Goal: Task Accomplishment & Management: Manage account settings

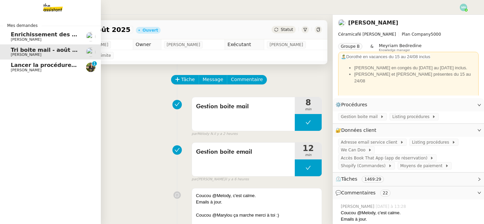
click at [15, 69] on span "[PERSON_NAME]" at bounding box center [26, 70] width 31 height 4
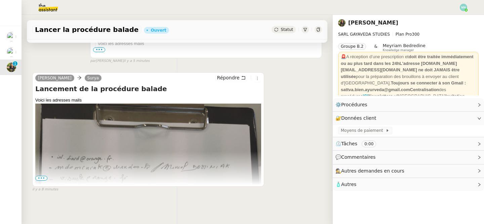
scroll to position [201, 0]
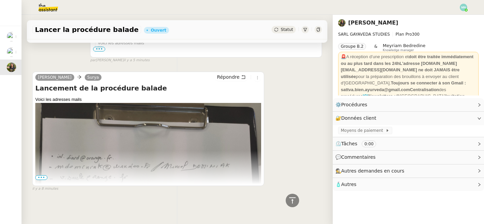
click at [39, 178] on span "•••" at bounding box center [41, 177] width 12 height 5
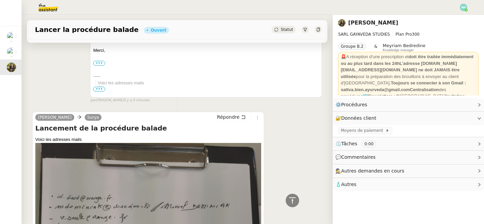
scroll to position [162, 0]
click at [466, 107] on link "Modifier" at bounding box center [461, 105] width 19 height 8
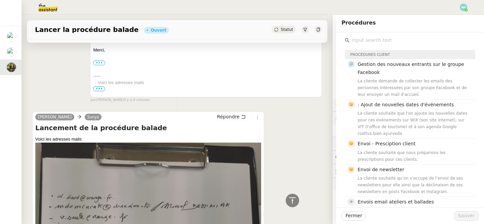
click at [375, 40] on input "text" at bounding box center [413, 40] width 126 height 9
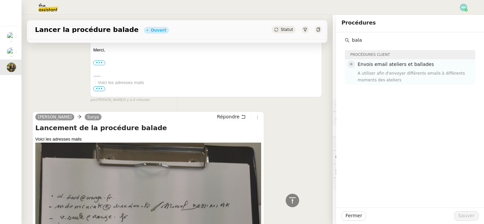
type input "bala"
click at [409, 67] on span "Envois email ateliers et ballades" at bounding box center [396, 64] width 76 height 5
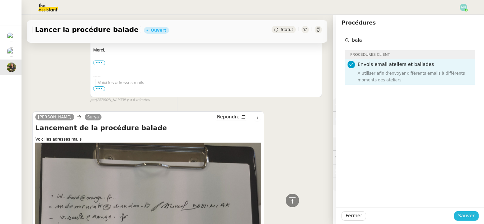
click at [469, 214] on span "Sauver" at bounding box center [466, 216] width 16 height 8
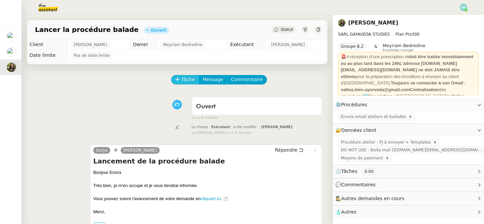
click at [185, 81] on span "Tâche" at bounding box center [188, 80] width 14 height 8
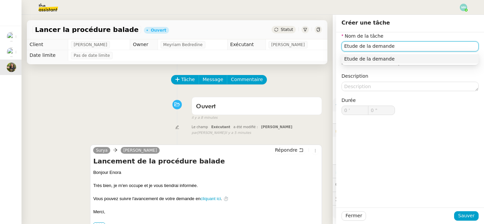
click at [389, 62] on div "Etude de la demande" at bounding box center [410, 59] width 132 height 6
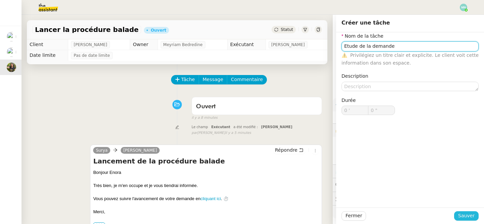
type input "Etude de la demande"
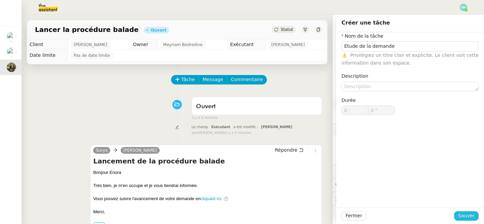
click at [464, 216] on span "Sauver" at bounding box center [466, 216] width 16 height 8
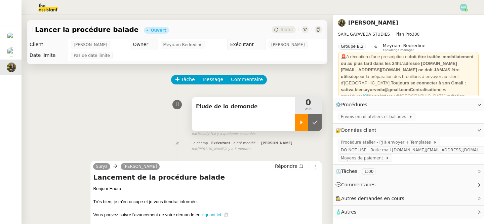
click at [300, 121] on icon at bounding box center [301, 122] width 5 height 5
click at [356, 115] on span "Envois email ateliers et ballades" at bounding box center [375, 116] width 68 height 7
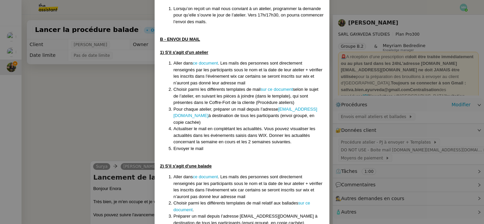
scroll to position [224, 0]
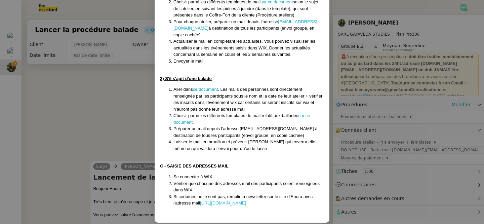
drag, startPoint x: 157, startPoint y: 61, endPoint x: 269, endPoint y: 195, distance: 175.1
click at [269, 196] on div "Créée le [DATE] MAJ le [DATE] Contexte : La cliente organise des ateliers en pr…" at bounding box center [242, 16] width 175 height 413
click at [309, 199] on li "Si certaines ne le sont pas, remplir la newsletter sur le site d'Enora avec l'a…" at bounding box center [249, 199] width 151 height 13
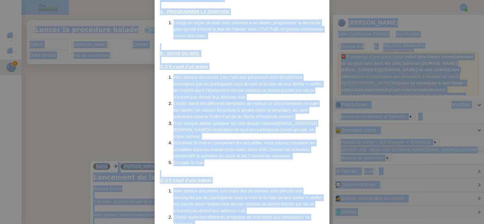
scroll to position [0, 0]
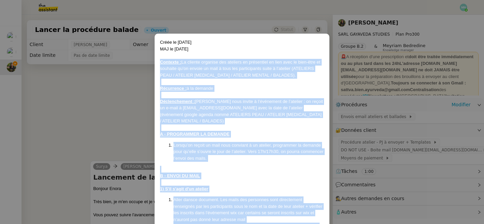
drag, startPoint x: 309, startPoint y: 199, endPoint x: 157, endPoint y: 63, distance: 204.4
copy div "Loremips : Do sitamet consecte adi elitsedd ei temporinci ut labo etdo ma aliq-…"
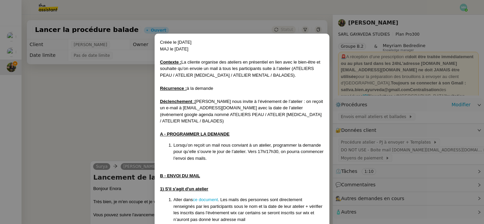
click at [125, 79] on nz-modal-container "Créée le [DATE] MAJ le [DATE] Contexte : La cliente organise des ateliers en pr…" at bounding box center [242, 112] width 484 height 224
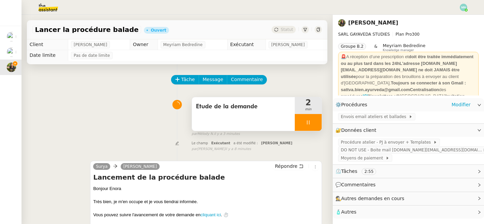
click at [300, 123] on div at bounding box center [308, 122] width 27 height 17
click at [312, 123] on button at bounding box center [314, 122] width 13 height 17
click at [300, 123] on button at bounding box center [308, 122] width 27 height 17
click at [300, 123] on icon at bounding box center [301, 122] width 5 height 5
click at [300, 120] on div at bounding box center [308, 122] width 27 height 17
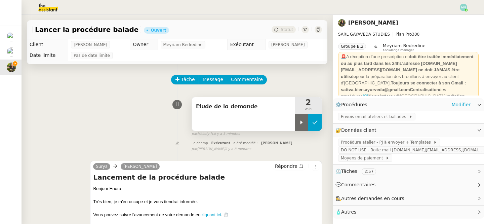
click at [311, 123] on button at bounding box center [314, 122] width 13 height 17
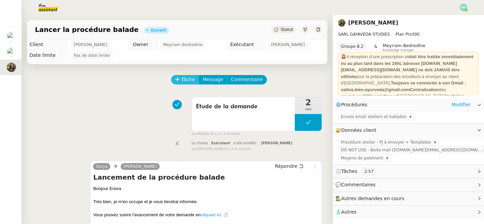
click at [187, 78] on span "Tâche" at bounding box center [188, 80] width 14 height 8
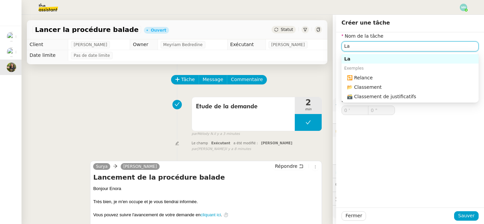
type input "L"
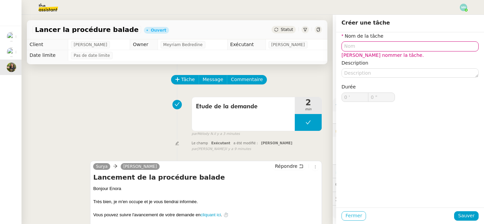
click at [355, 218] on span "Fermer" at bounding box center [354, 216] width 16 height 8
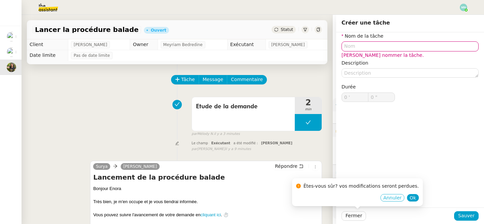
click at [390, 198] on span "Annuler" at bounding box center [392, 197] width 18 height 7
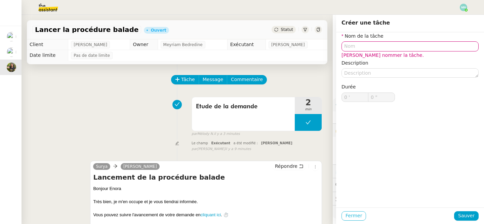
click at [353, 215] on span "Fermer" at bounding box center [354, 216] width 16 height 8
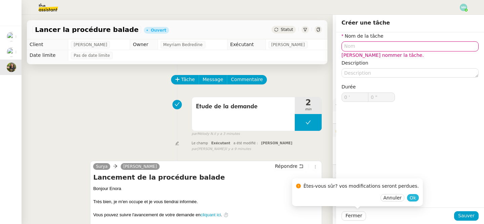
click at [410, 197] on span "Ok" at bounding box center [413, 197] width 6 height 7
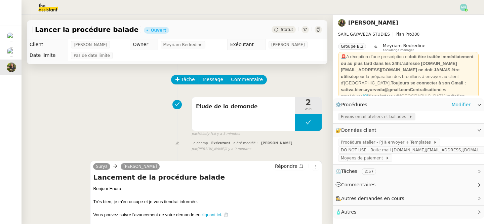
click at [372, 116] on span "Envois email ateliers et ballades" at bounding box center [375, 116] width 68 height 7
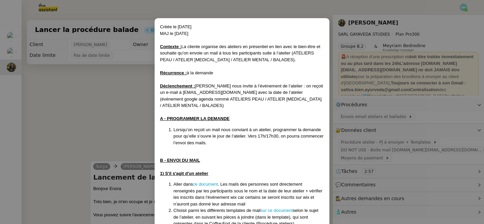
scroll to position [28, 0]
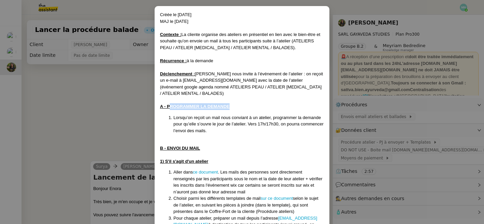
drag, startPoint x: 239, startPoint y: 100, endPoint x: 171, endPoint y: 99, distance: 68.3
click at [171, 103] on div "A - PROGRAMMER LA DEMANDE" at bounding box center [242, 106] width 164 height 7
click at [167, 104] on u "A - PROGRAMMER LA DEMANDE" at bounding box center [195, 106] width 70 height 5
drag, startPoint x: 233, startPoint y: 99, endPoint x: 169, endPoint y: 99, distance: 64.9
click at [168, 103] on div "A - PROGRAMMER LA DEMANDE" at bounding box center [242, 106] width 164 height 7
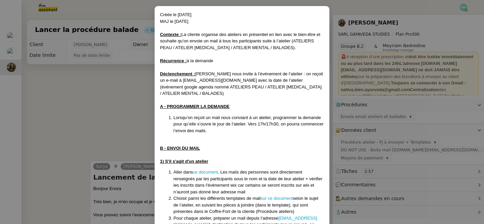
click at [228, 130] on div "Créée le [DATE] MAJ le [DATE] Contexte : La cliente organise des ateliers en pr…" at bounding box center [242, 212] width 164 height 402
click at [237, 138] on div at bounding box center [242, 141] width 164 height 7
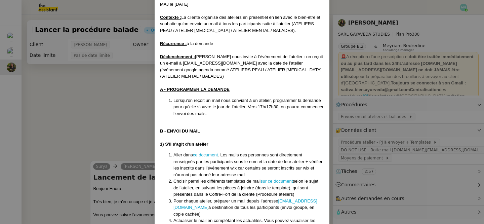
scroll to position [46, 0]
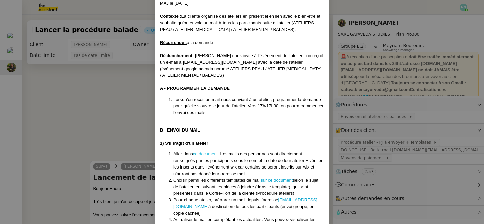
click at [209, 151] on link "ce document" at bounding box center [205, 153] width 25 height 5
drag, startPoint x: 201, startPoint y: 125, endPoint x: 166, endPoint y: 124, distance: 35.0
click at [166, 127] on div "B - ENVOI DU MAIL" at bounding box center [242, 130] width 164 height 7
click at [213, 140] on div "1) S'il s'agit d'un atelier" at bounding box center [242, 143] width 164 height 7
click at [106, 117] on nz-modal-container "Créée le [DATE] MAJ le [DATE] Contexte : La cliente organise des ateliers en pr…" at bounding box center [242, 112] width 484 height 224
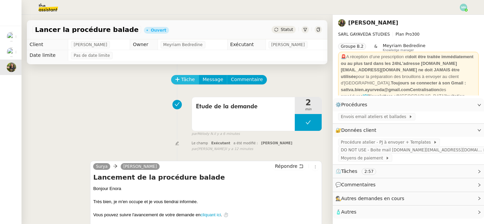
click at [186, 75] on button "Tâche" at bounding box center [185, 79] width 28 height 9
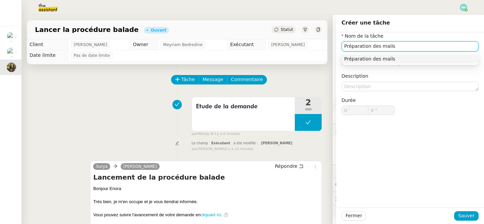
click at [375, 59] on div "Préparation des mails" at bounding box center [410, 59] width 132 height 6
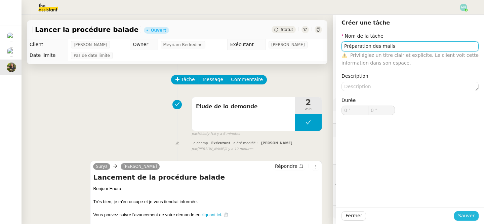
type input "Préparation des mails"
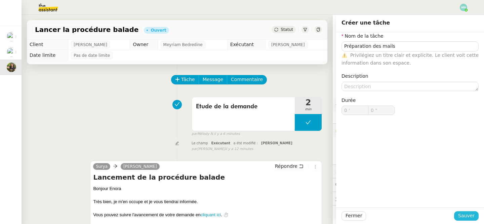
click at [467, 214] on span "Sauver" at bounding box center [466, 216] width 16 height 8
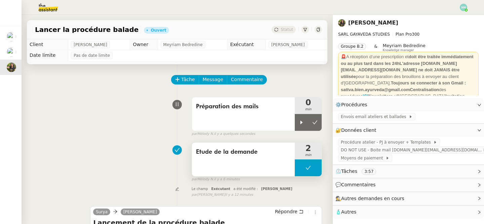
click at [300, 172] on button at bounding box center [308, 167] width 27 height 17
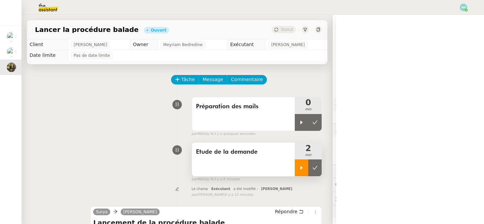
click at [302, 172] on div at bounding box center [301, 167] width 13 height 17
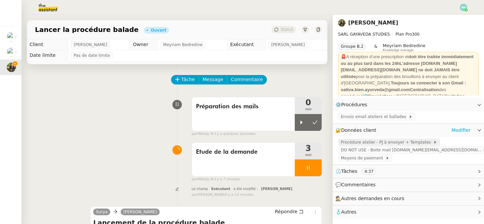
click at [388, 144] on span "Procédure atelier - PJ à envoyer + Templates" at bounding box center [387, 142] width 93 height 7
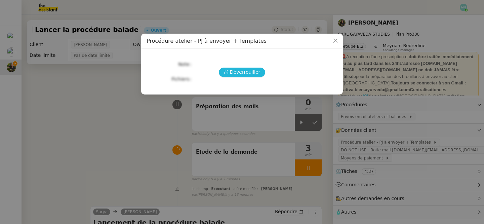
click at [253, 73] on span "Déverrouiller" at bounding box center [245, 72] width 31 height 8
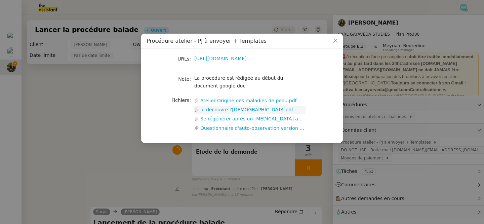
click at [229, 110] on link "Je découvre l'[DEMOGRAPHIC_DATA]pdf" at bounding box center [252, 110] width 107 height 8
click at [211, 57] on link "[URL][DOMAIN_NAME]" at bounding box center [220, 58] width 52 height 5
click at [388, 167] on nz-modal-container "Procédure atelier - PJ à envoyer + Templates URLs [URL][DOMAIN_NAME] Note La pr…" at bounding box center [242, 112] width 484 height 224
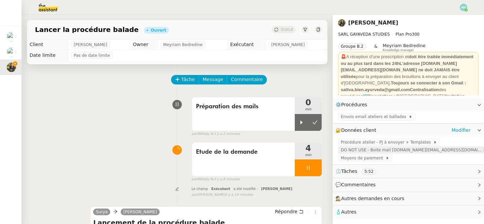
click at [407, 152] on span "DO NOT USE - Boite mail [DOMAIN_NAME][EMAIL_ADDRESS][DOMAIN_NAME]" at bounding box center [412, 150] width 142 height 7
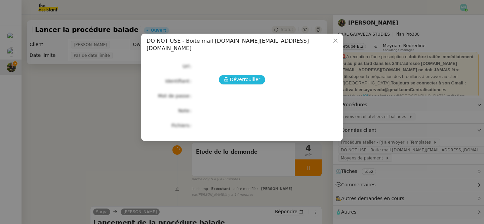
click at [246, 76] on span "Déverrouiller" at bounding box center [245, 80] width 31 height 8
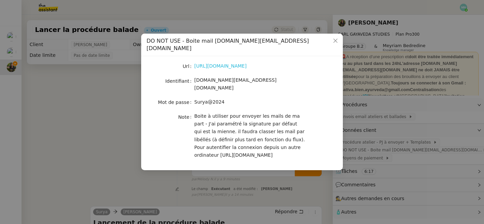
click at [239, 63] on link "[URL][DOMAIN_NAME]" at bounding box center [220, 65] width 52 height 5
drag, startPoint x: 288, startPoint y: 74, endPoint x: 193, endPoint y: 78, distance: 95.3
click at [193, 78] on nz-form-item "Identifiant [DOMAIN_NAME][EMAIL_ADDRESS][DOMAIN_NAME]" at bounding box center [242, 84] width 191 height 16
copy nz-form-item "[DOMAIN_NAME][EMAIL_ADDRESS][DOMAIN_NAME]"
click at [382, 133] on nz-modal-container "DO NOT USE - Boite mail [DOMAIN_NAME][EMAIL_ADDRESS][DOMAIN_NAME] Url [URL][DOM…" at bounding box center [242, 112] width 484 height 224
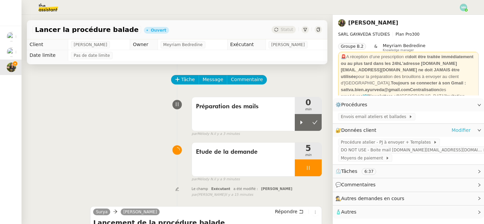
click at [465, 129] on link "Modifier" at bounding box center [461, 130] width 19 height 8
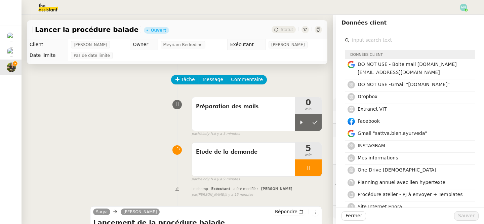
click at [358, 39] on input "text" at bounding box center [413, 40] width 126 height 9
click at [389, 139] on div "Gmail "sattva.bien.ayurveda"" at bounding box center [415, 134] width 114 height 9
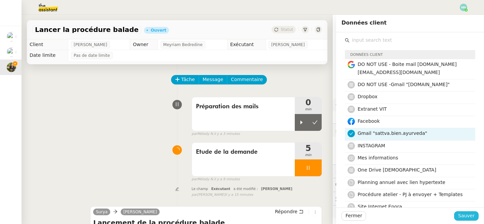
click at [470, 217] on span "Sauver" at bounding box center [466, 216] width 16 height 8
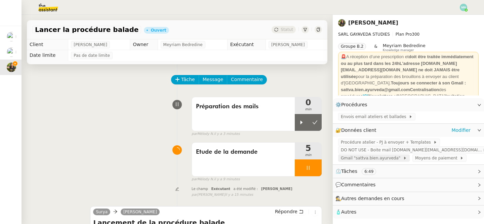
click at [370, 158] on span "Gmail "sattva.bien.ayurveda"" at bounding box center [372, 158] width 62 height 7
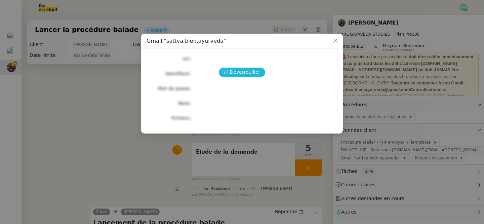
click at [247, 72] on span "Déverrouiller" at bounding box center [245, 72] width 31 height 8
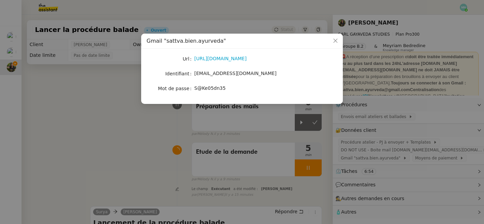
drag, startPoint x: 275, startPoint y: 74, endPoint x: 194, endPoint y: 75, distance: 80.7
click at [194, 75] on nz-form-item "Identifiant [EMAIL_ADDRESS][DOMAIN_NAME]" at bounding box center [242, 73] width 191 height 9
copy nz-form-item "[EMAIL_ADDRESS][DOMAIN_NAME]"
drag, startPoint x: 229, startPoint y: 86, endPoint x: 194, endPoint y: 87, distance: 35.0
click at [194, 87] on div "S@Ke05dn35" at bounding box center [249, 88] width 111 height 8
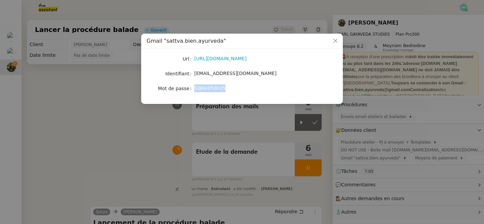
copy span "S@Ke05dn35"
click at [166, 131] on nz-modal-container "Gmail "sattva.bien.ayurveda" Url [URL][DOMAIN_NAME] Identifiant [EMAIL_ADDRESS]…" at bounding box center [242, 112] width 484 height 224
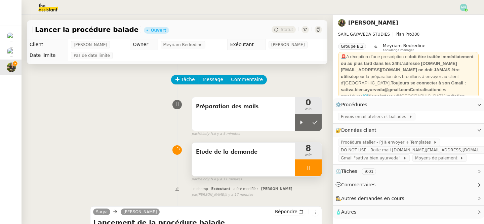
click at [303, 169] on div at bounding box center [308, 167] width 27 height 17
click at [316, 169] on icon at bounding box center [315, 167] width 5 height 5
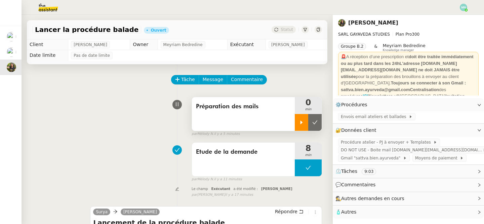
click at [301, 123] on icon at bounding box center [302, 122] width 2 height 4
click at [184, 77] on span "Tâche" at bounding box center [188, 80] width 14 height 8
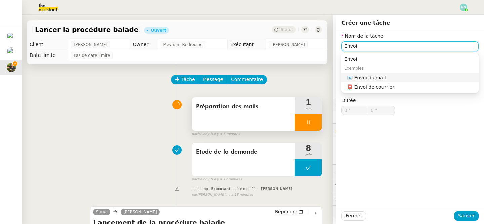
click at [402, 78] on div "📧 Envoi d'email" at bounding box center [411, 78] width 129 height 6
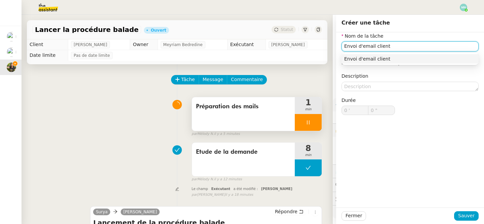
click at [410, 57] on div "Envoi d'email client" at bounding box center [410, 59] width 132 height 6
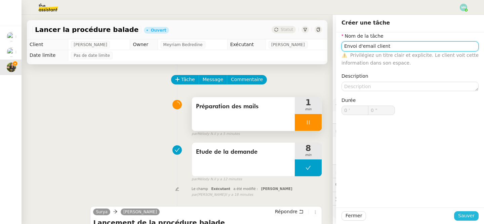
type input "Envoi d'email client"
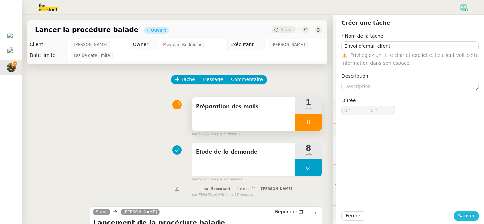
click at [468, 219] on span "Sauver" at bounding box center [466, 216] width 16 height 8
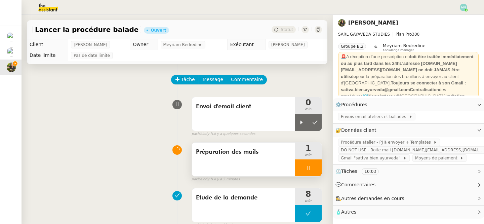
click at [306, 170] on icon at bounding box center [308, 167] width 5 height 5
click at [317, 170] on icon at bounding box center [315, 167] width 5 height 5
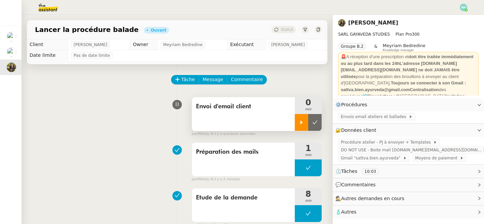
click at [301, 122] on icon at bounding box center [302, 122] width 2 height 4
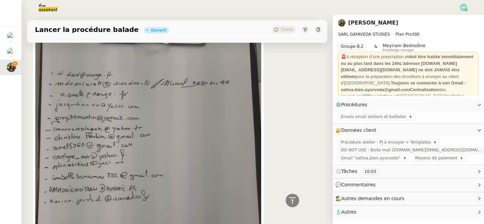
scroll to position [317, 0]
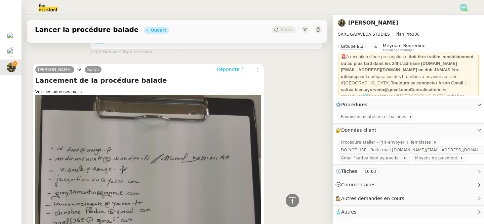
click at [237, 71] on span "Répondre" at bounding box center [228, 69] width 23 height 7
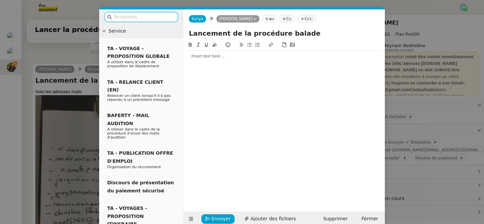
scroll to position [369, 0]
click at [203, 58] on div at bounding box center [284, 56] width 196 height 6
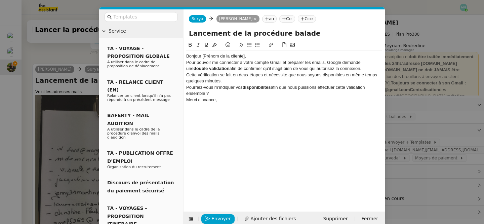
scroll to position [421, 0]
drag, startPoint x: 244, startPoint y: 56, endPoint x: 203, endPoint y: 56, distance: 41.7
click at [203, 56] on div "Bonjour [Prénom de la cliente]," at bounding box center [284, 56] width 196 height 6
click at [224, 57] on div "Bonjour [PERSON_NAME]," at bounding box center [284, 56] width 196 height 6
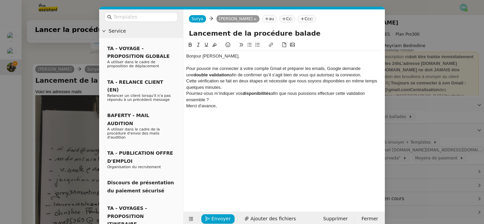
scroll to position [428, 0]
click at [365, 76] on div "Pour pouvoir me connecter à votre compte Gmail et préparer les emails, Google d…" at bounding box center [284, 72] width 196 height 12
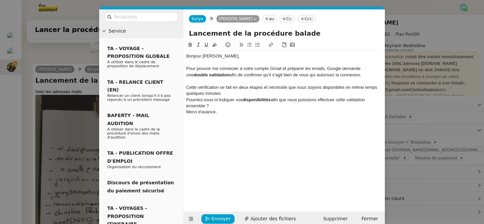
scroll to position [434, 0]
click at [245, 93] on div "Cette vérification se fait en deux étapes et nécessite que nous soyons disponib…" at bounding box center [284, 90] width 196 height 12
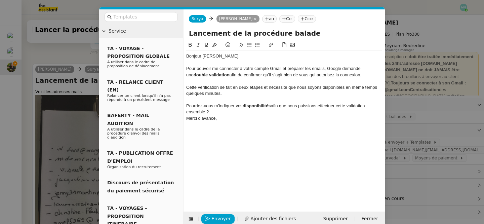
scroll to position [441, 0]
click at [213, 113] on div "Pourriez-vous m’indiquer vos disponibilités afin que nous puissions effectuer c…" at bounding box center [284, 109] width 196 height 12
drag, startPoint x: 215, startPoint y: 111, endPoint x: 180, endPoint y: 106, distance: 35.0
click at [180, 106] on nz-layout "Service TA - VOYAGE - PROPOSITION GLOBALE A utiliser dans le cadre de propositi…" at bounding box center [242, 117] width 286 height 217
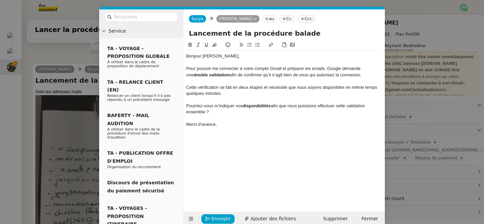
click at [252, 42] on button at bounding box center [250, 45] width 8 height 8
click at [244, 152] on div "Bonjour [PERSON_NAME], Pour pouvoir me connecter à votre compte Gmail et prépar…" at bounding box center [284, 121] width 196 height 160
drag, startPoint x: 198, startPoint y: 126, endPoint x: 222, endPoint y: 126, distance: 23.9
click at [222, 126] on div "Merci d’avance," at bounding box center [284, 124] width 196 height 6
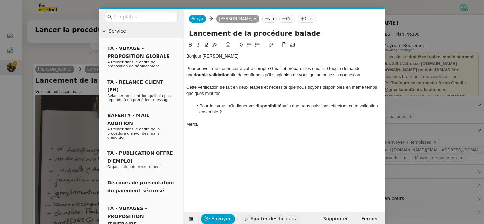
click at [262, 217] on span "Ajouter des fichiers" at bounding box center [273, 219] width 45 height 8
click at [245, 208] on link "Capture d’écran [DATE] 16.00.49.png" at bounding box center [279, 208] width 182 height 8
click at [79, 86] on nz-modal-container "Service TA - VOYAGE - PROPOSITION GLOBALE A utiliser dans le cadre de propositi…" at bounding box center [242, 112] width 484 height 224
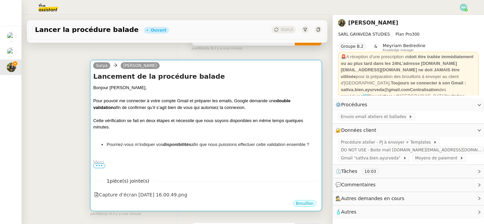
scroll to position [93, 0]
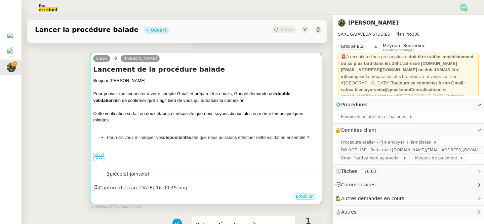
click at [232, 148] on div at bounding box center [206, 148] width 226 height 7
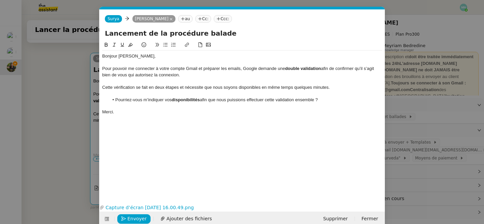
scroll to position [10, 0]
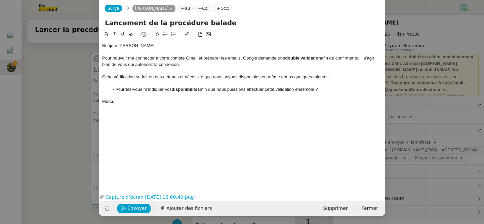
click at [50, 141] on nz-modal-container "Service TA - VOYAGE - PROPOSITION GLOBALE A utiliser dans le cadre de propositi…" at bounding box center [242, 112] width 484 height 224
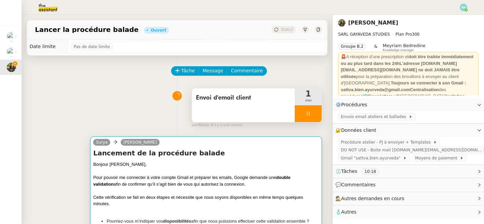
scroll to position [0, 0]
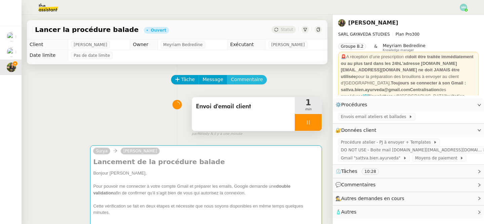
click at [241, 79] on span "Commentaire" at bounding box center [247, 80] width 32 height 8
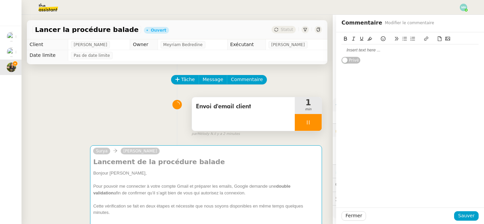
click at [361, 54] on div at bounding box center [410, 49] width 137 height 11
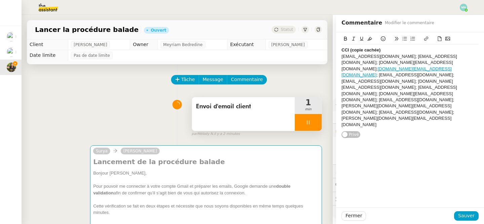
click at [392, 50] on div "CCI (copie cachée)" at bounding box center [410, 50] width 137 height 6
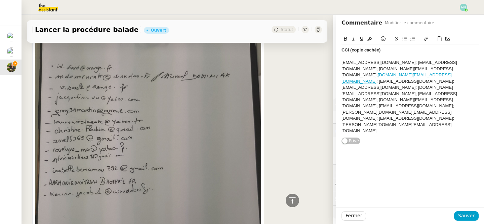
scroll to position [562, 0]
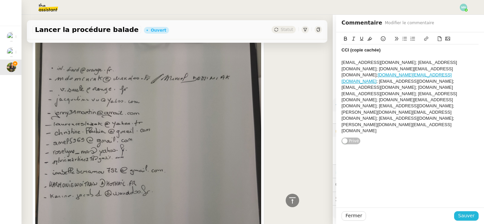
click at [470, 215] on span "Sauver" at bounding box center [466, 216] width 16 height 8
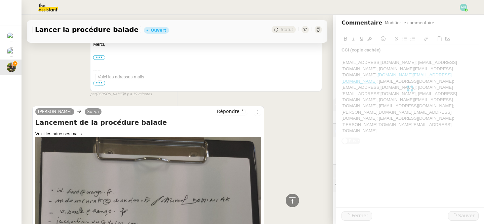
scroll to position [652, 0]
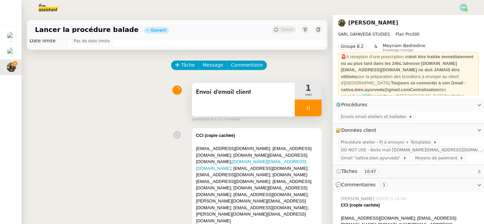
scroll to position [15, 0]
click at [252, 158] on link "[DOMAIN_NAME][EMAIL_ADDRESS][DOMAIN_NAME]" at bounding box center [251, 164] width 110 height 12
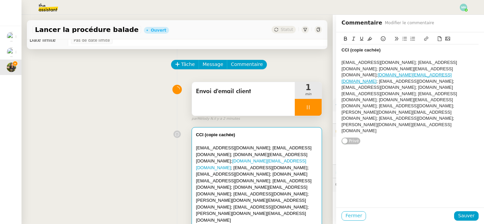
click at [356, 214] on span "Fermer" at bounding box center [354, 216] width 16 height 8
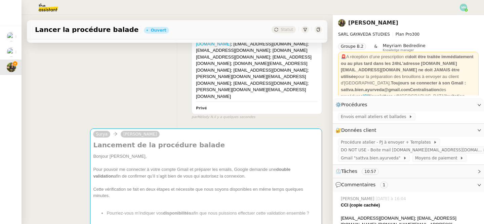
scroll to position [208, 0]
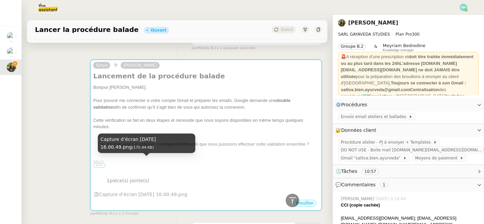
click at [193, 135] on div "Capture d’écran [DATE] 16.00.49.png (175.44 KB)" at bounding box center [147, 144] width 98 height 20
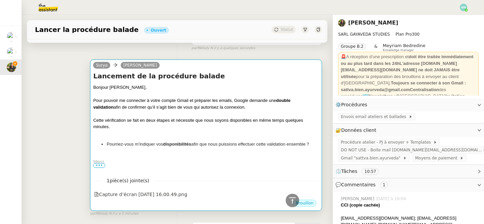
click at [215, 141] on li "Pourriez-vous m’indiquer vos disponibilités afin que nous puissions effectuer c…" at bounding box center [213, 144] width 213 height 7
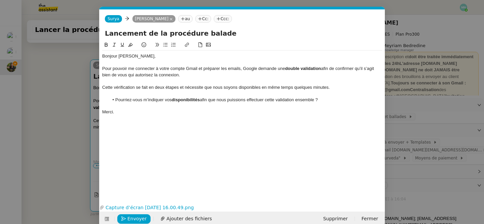
scroll to position [0, 14]
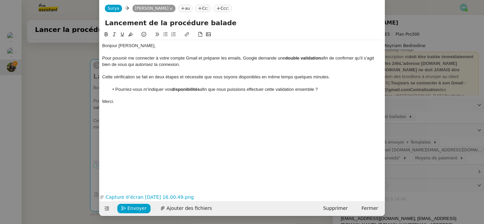
click at [44, 125] on nz-modal-container "Service TA - VOYAGE - PROPOSITION GLOBALE A utiliser dans le cadre de propositi…" at bounding box center [242, 112] width 484 height 224
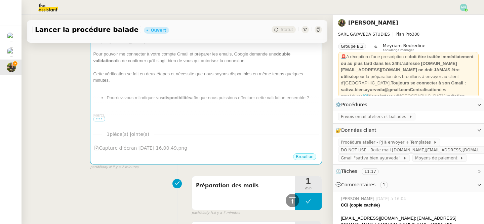
scroll to position [170, 0]
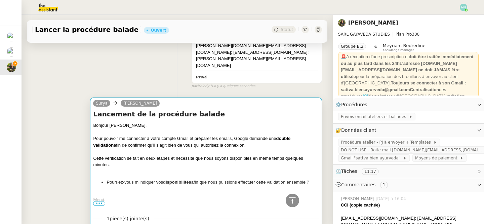
click at [232, 168] on div at bounding box center [206, 171] width 226 height 7
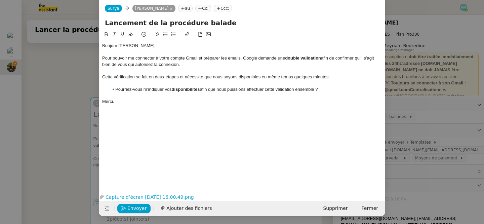
scroll to position [10, 0]
click at [70, 171] on nz-modal-container "Service TA - VOYAGE - PROPOSITION GLOBALE A utiliser dans le cadre de propositi…" at bounding box center [242, 112] width 484 height 224
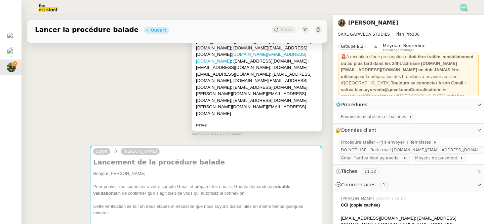
scroll to position [187, 0]
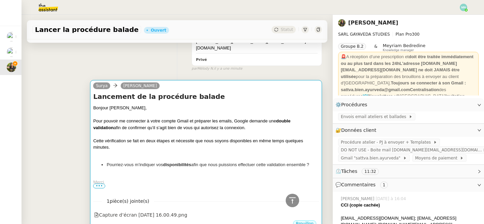
click at [222, 192] on div "1 pièce(s) jointe(s) Capture d’écran [DATE] 16.00.49.png" at bounding box center [206, 206] width 226 height 28
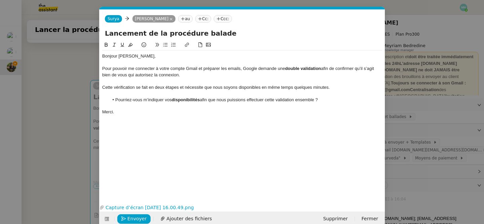
scroll to position [10, 0]
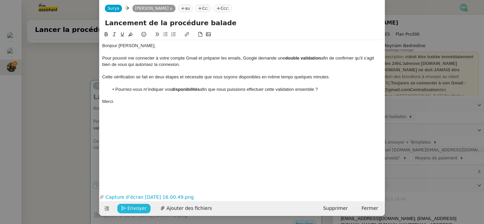
click at [130, 212] on span "Envoyer" at bounding box center [136, 209] width 19 height 8
click at [130, 212] on span "Confirmer l'envoi" at bounding box center [147, 209] width 40 height 8
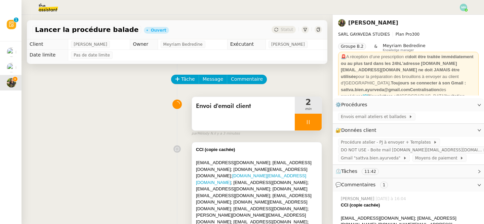
scroll to position [0, 0]
click at [304, 118] on div at bounding box center [308, 122] width 27 height 17
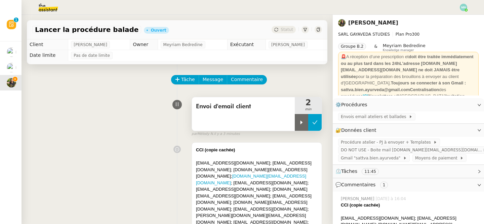
click at [316, 121] on icon at bounding box center [315, 122] width 5 height 5
click at [463, 8] on img at bounding box center [463, 7] width 7 height 7
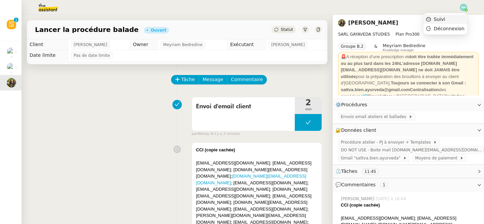
click at [448, 22] on li "Suivi" at bounding box center [446, 18] width 44 height 9
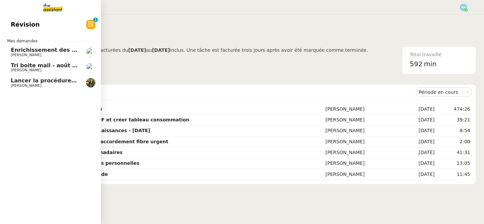
click at [24, 81] on span "Lancer la procédure balade" at bounding box center [52, 80] width 83 height 6
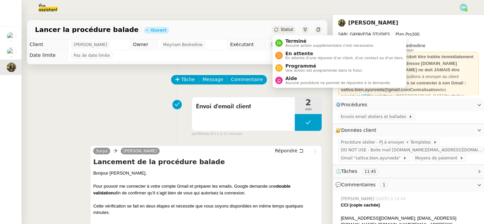
click at [290, 28] on span "Statut" at bounding box center [287, 29] width 12 height 5
click at [299, 54] on span "En attente" at bounding box center [345, 53] width 118 height 5
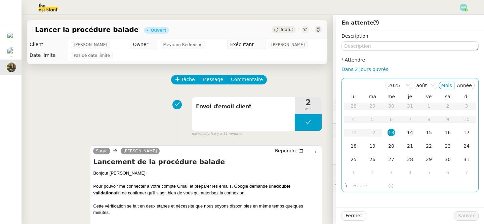
click at [410, 132] on div "14" at bounding box center [410, 132] width 7 height 7
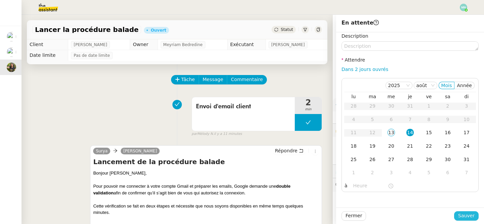
click at [464, 217] on span "Sauver" at bounding box center [466, 216] width 16 height 8
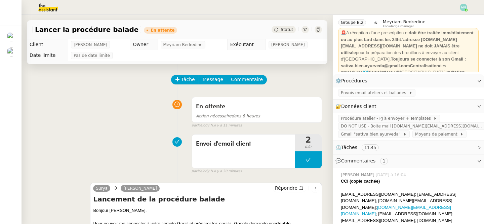
scroll to position [23, 0]
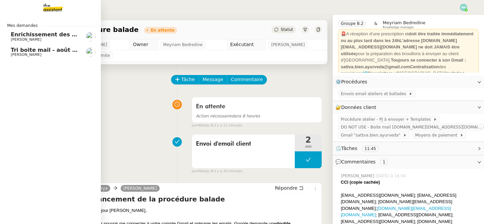
click at [12, 54] on span "[PERSON_NAME]" at bounding box center [26, 54] width 31 height 4
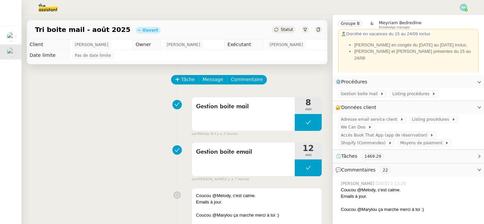
click at [464, 8] on img at bounding box center [463, 7] width 7 height 7
click at [454, 16] on li "Suivi" at bounding box center [446, 18] width 44 height 9
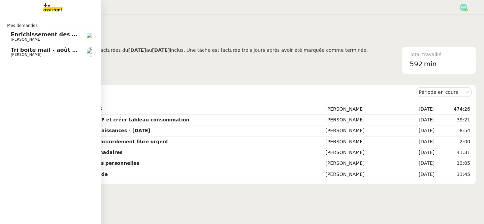
click at [8, 53] on link "Tri boite mail - [DATE] [PERSON_NAME]" at bounding box center [50, 51] width 101 height 15
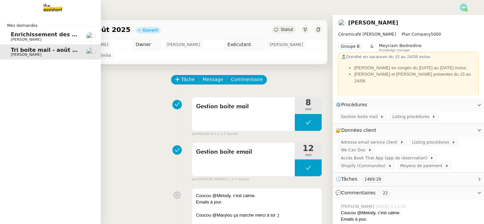
click at [14, 37] on span "Enrichissement des connaissances - [DATE]" at bounding box center [77, 34] width 132 height 6
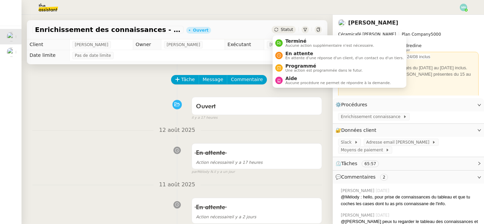
click at [284, 30] on span "Statut" at bounding box center [287, 29] width 12 height 5
click at [305, 44] on span "Aucune action supplémentaire n'est nécessaire." at bounding box center [330, 46] width 89 height 4
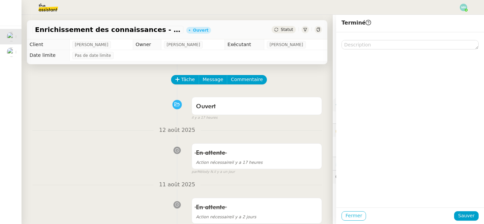
click at [355, 215] on span "Fermer" at bounding box center [354, 216] width 16 height 8
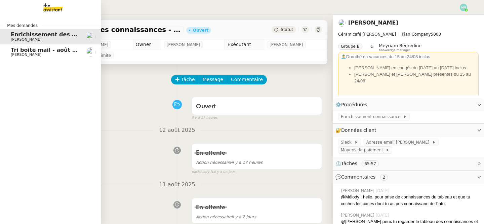
click at [36, 49] on span "Tri boite mail - août 2025" at bounding box center [49, 50] width 76 height 6
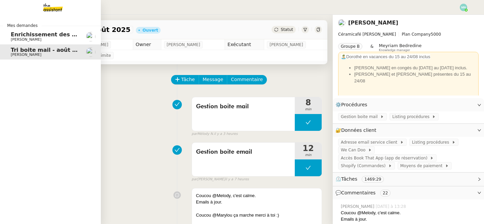
click at [32, 36] on span "Enrichissement des connaissances - [DATE]" at bounding box center [77, 34] width 132 height 6
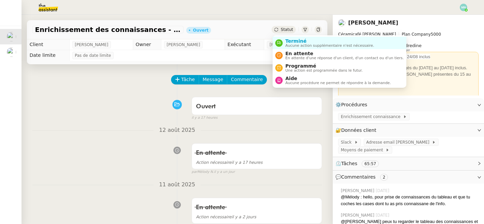
click at [284, 32] on span "Statut" at bounding box center [287, 29] width 12 height 5
click at [282, 27] on span "Statut" at bounding box center [287, 29] width 12 height 5
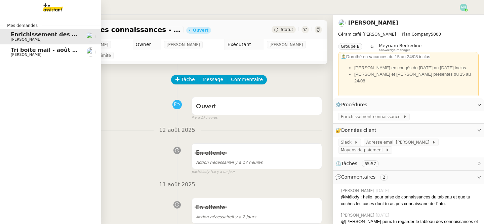
click at [21, 50] on span "Tri boite mail - août 2025" at bounding box center [49, 50] width 76 height 6
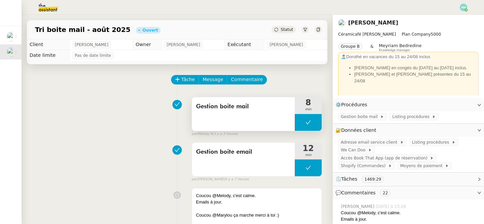
click at [300, 119] on button at bounding box center [308, 122] width 27 height 17
click at [300, 125] on icon at bounding box center [301, 122] width 5 height 5
click at [301, 121] on div at bounding box center [308, 122] width 27 height 17
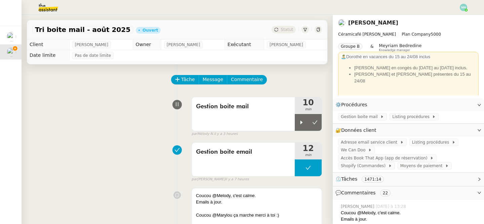
click at [321, 121] on button at bounding box center [314, 122] width 13 height 17
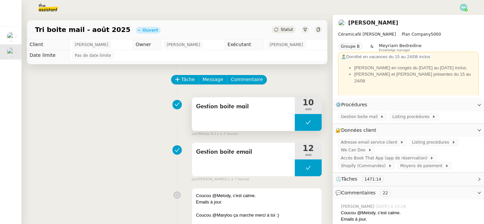
click at [304, 119] on button at bounding box center [308, 122] width 27 height 17
click at [304, 124] on icon at bounding box center [301, 122] width 5 height 5
click at [302, 122] on div at bounding box center [308, 122] width 27 height 17
click at [317, 124] on icon at bounding box center [315, 122] width 5 height 5
click at [468, 6] on nz-header at bounding box center [242, 7] width 484 height 15
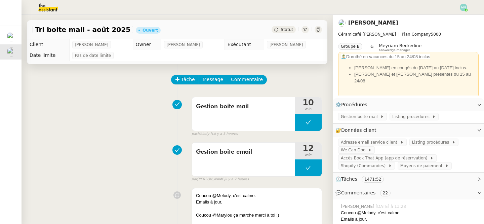
click at [466, 6] on img at bounding box center [463, 7] width 7 height 7
click at [452, 19] on li "Suivi" at bounding box center [446, 18] width 44 height 9
